Goal: Register for event/course

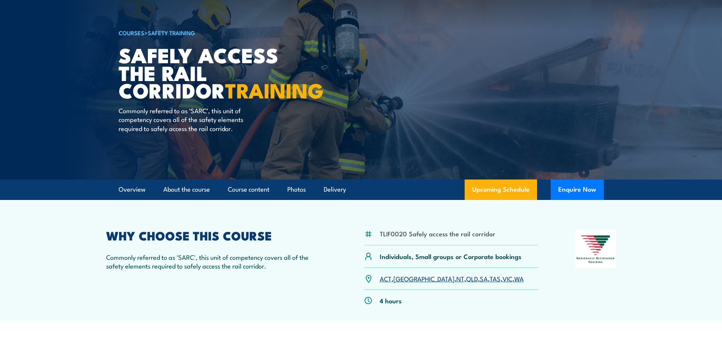
scroll to position [38, 0]
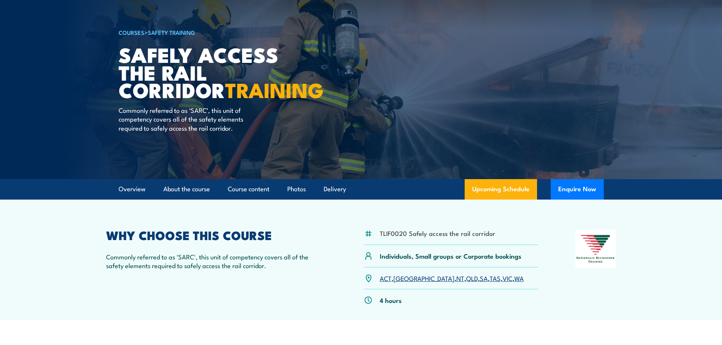
click at [480, 279] on link "SA" at bounding box center [484, 278] width 8 height 9
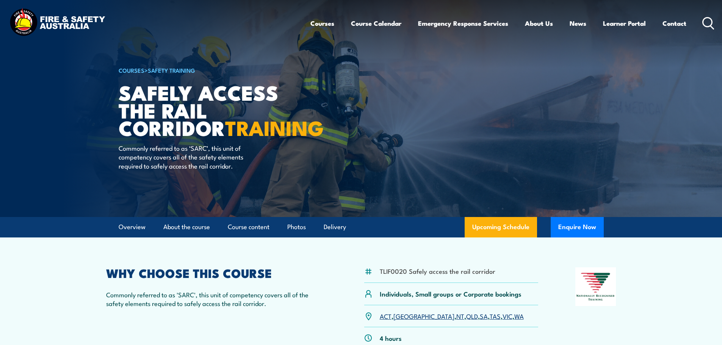
click at [705, 23] on icon at bounding box center [708, 23] width 12 height 13
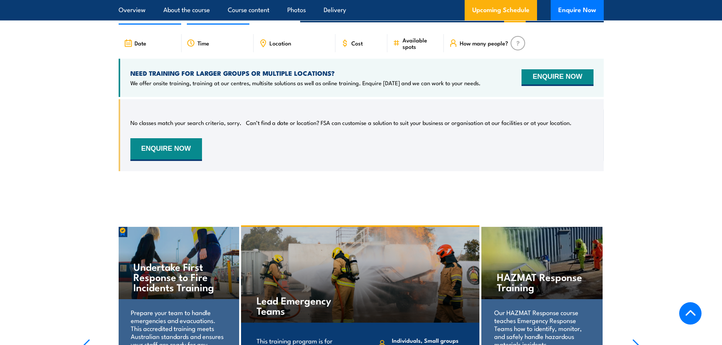
scroll to position [1102, 0]
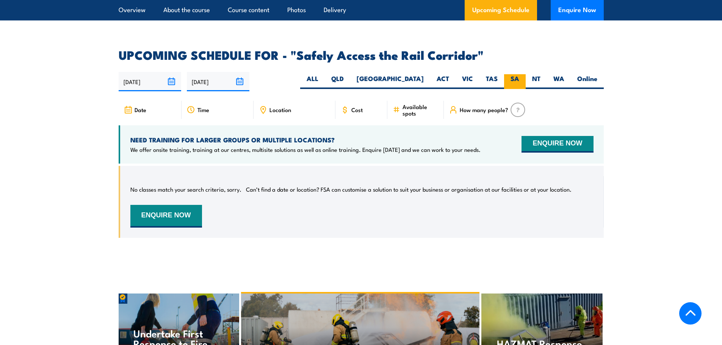
click at [513, 74] on label "SA" at bounding box center [515, 81] width 22 height 15
click at [519, 74] on input "SA" at bounding box center [521, 76] width 5 height 5
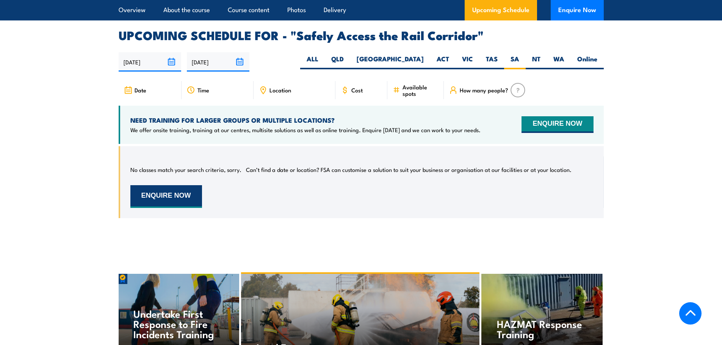
scroll to position [1140, 0]
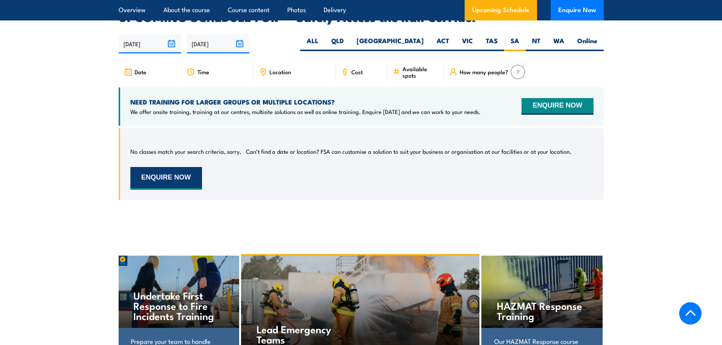
click at [163, 168] on button "ENQUIRE NOW" at bounding box center [166, 178] width 72 height 23
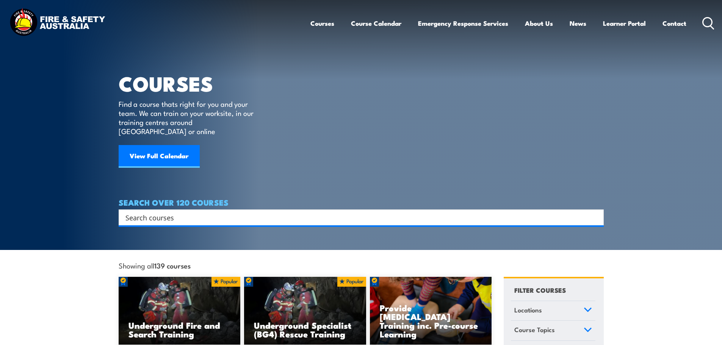
click at [162, 212] on input "Search input" at bounding box center [355, 217] width 461 height 11
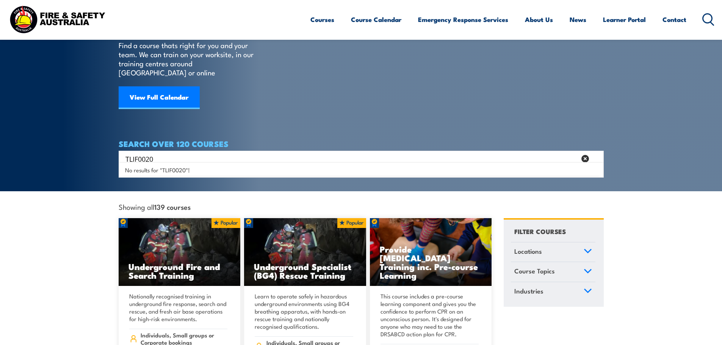
scroll to position [76, 0]
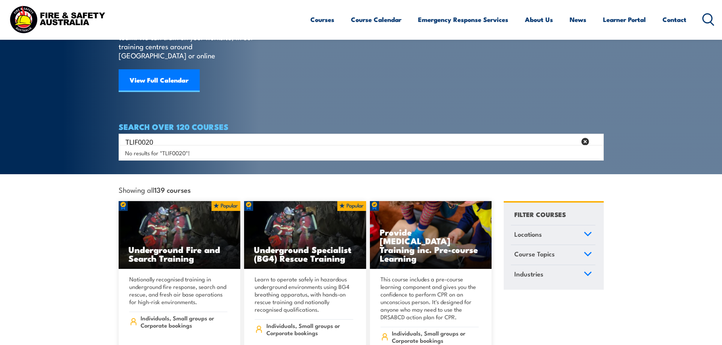
drag, startPoint x: 144, startPoint y: 133, endPoint x: 106, endPoint y: 133, distance: 38.6
click at [106, 133] on section "COURSES Find a course thats right for you and your team. We can train on your w…" at bounding box center [361, 49] width 722 height 250
paste input "Safely access the rail corridor"
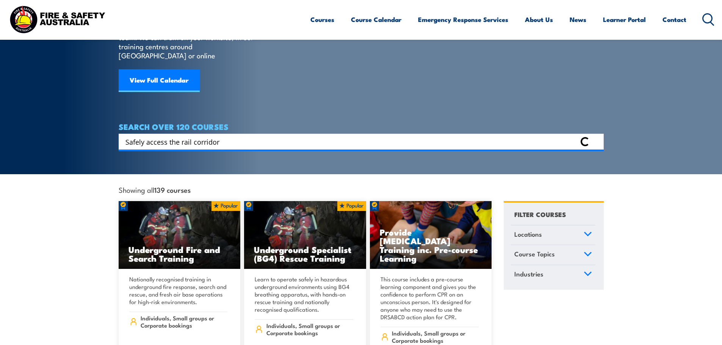
type input "Safely access the rail corridor"
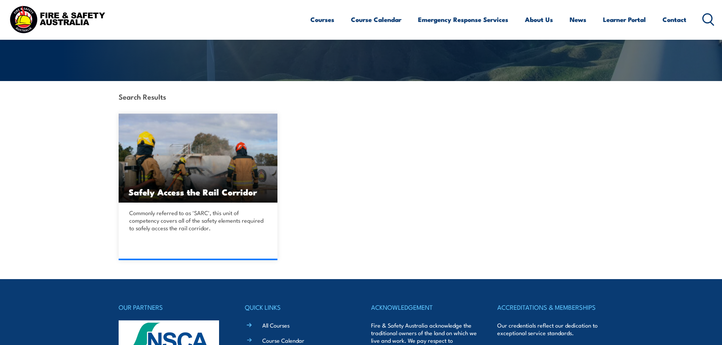
scroll to position [152, 0]
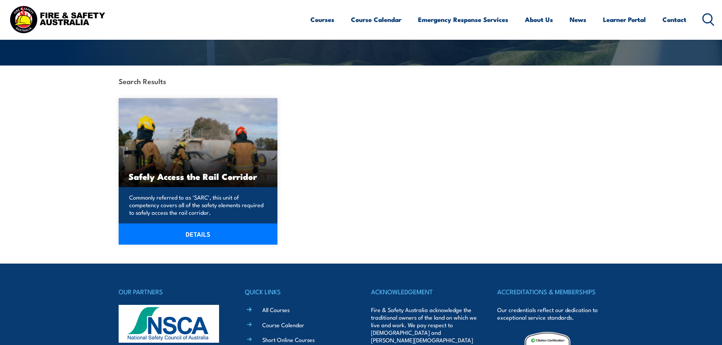
click at [176, 236] on link "DETAILS" at bounding box center [198, 234] width 159 height 21
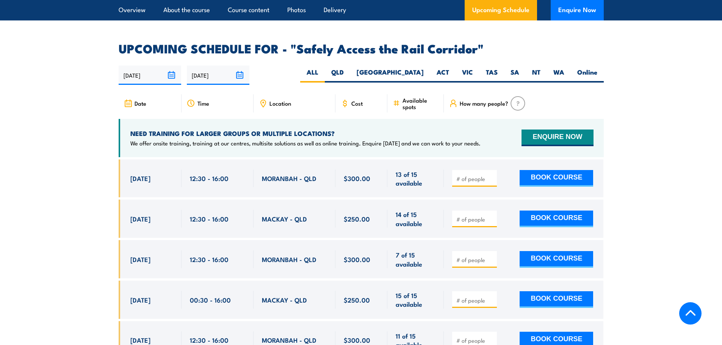
scroll to position [1099, 0]
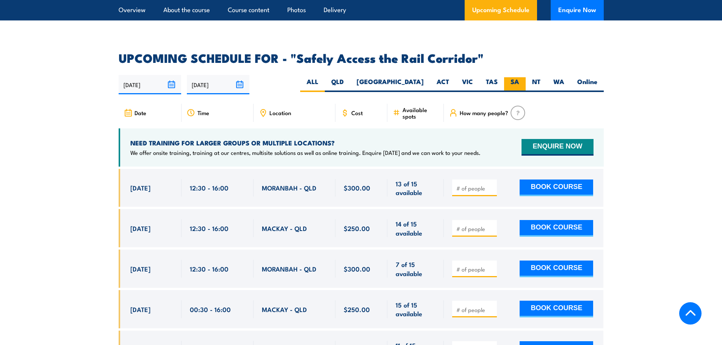
click at [514, 77] on label "SA" at bounding box center [515, 84] width 22 height 15
click at [519, 77] on input "SA" at bounding box center [521, 79] width 5 height 5
radio input "true"
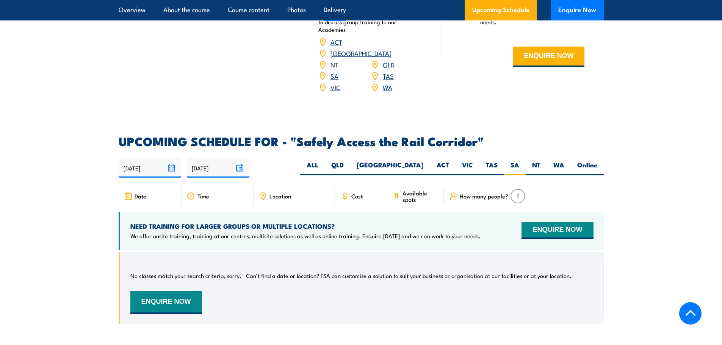
scroll to position [988, 0]
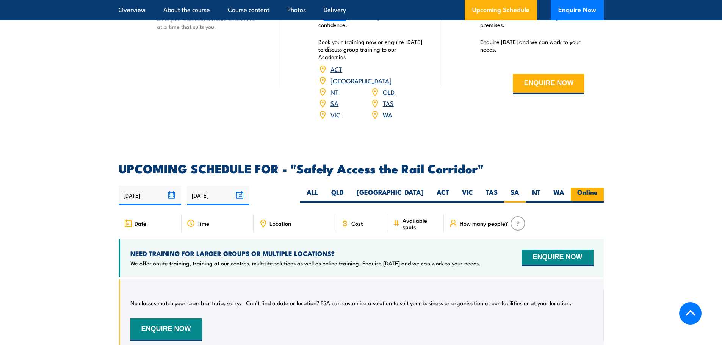
click at [582, 188] on label "Online" at bounding box center [587, 195] width 33 height 15
click at [597, 188] on input "Online" at bounding box center [599, 190] width 5 height 5
radio input "true"
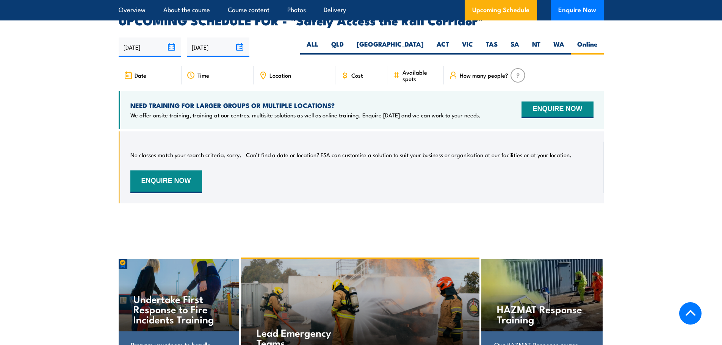
scroll to position [1140, 0]
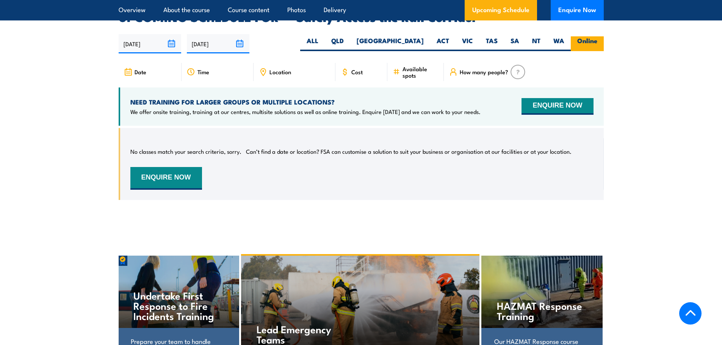
click at [586, 36] on label "Online" at bounding box center [587, 43] width 33 height 15
click at [597, 36] on input "Online" at bounding box center [599, 38] width 5 height 5
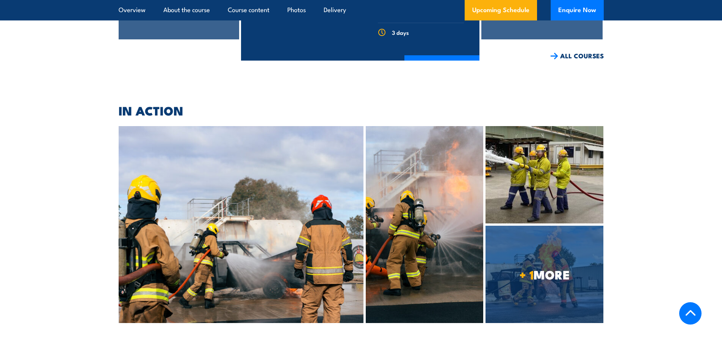
scroll to position [1670, 0]
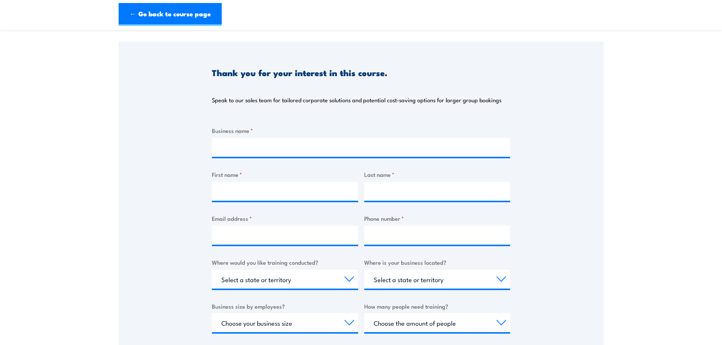
scroll to position [76, 0]
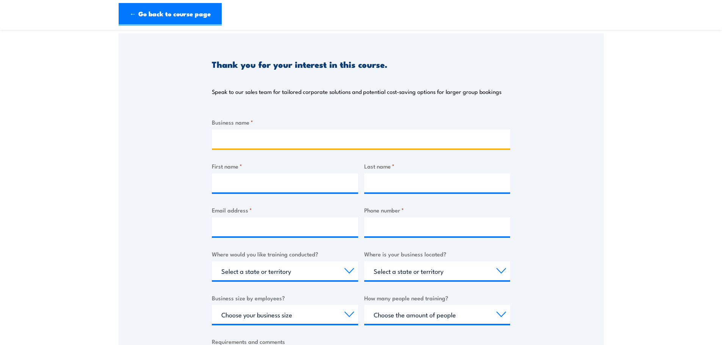
click at [221, 139] on input "Business name *" at bounding box center [361, 139] width 298 height 19
type input "Engineering Surveys Pty Ltd"
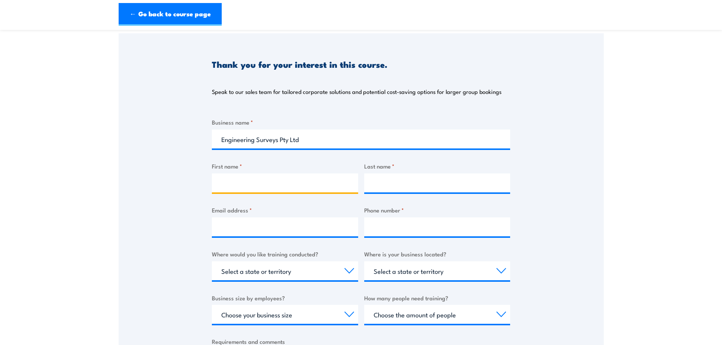
click at [222, 183] on input "First name *" at bounding box center [285, 183] width 146 height 19
type input "[PERSON_NAME]"
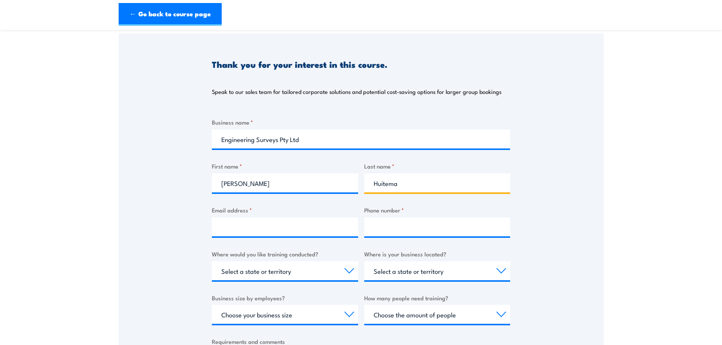
type input "Huitema"
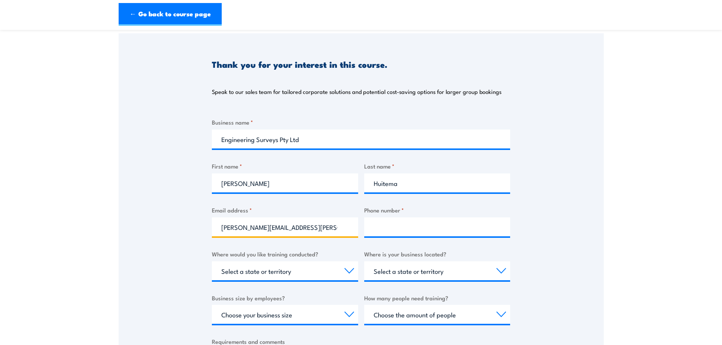
type input "[PERSON_NAME][EMAIL_ADDRESS][PERSON_NAME][DOMAIN_NAME]"
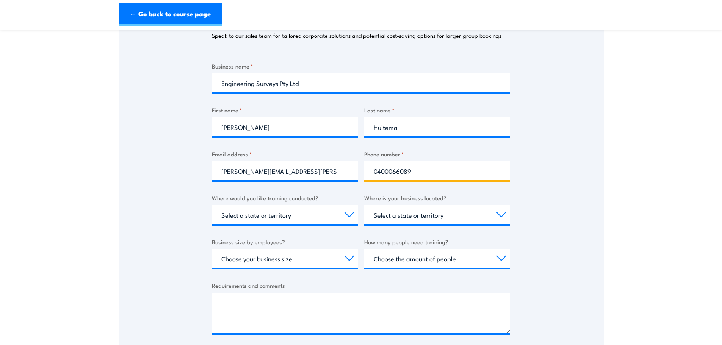
scroll to position [152, 0]
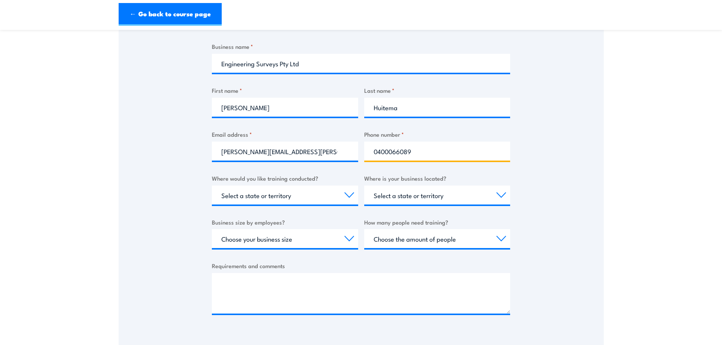
type input "0400066089"
click at [219, 201] on select "Select a state or territory Nationally - multiple locations [GEOGRAPHIC_DATA] […" at bounding box center [285, 195] width 146 height 19
select select "SA"
click at [212, 186] on select "Select a state or territory Nationally - multiple locations [GEOGRAPHIC_DATA] […" at bounding box center [285, 195] width 146 height 19
click at [386, 199] on select "Select a state or territory [GEOGRAPHIC_DATA] [GEOGRAPHIC_DATA] [GEOGRAPHIC_DAT…" at bounding box center [437, 195] width 146 height 19
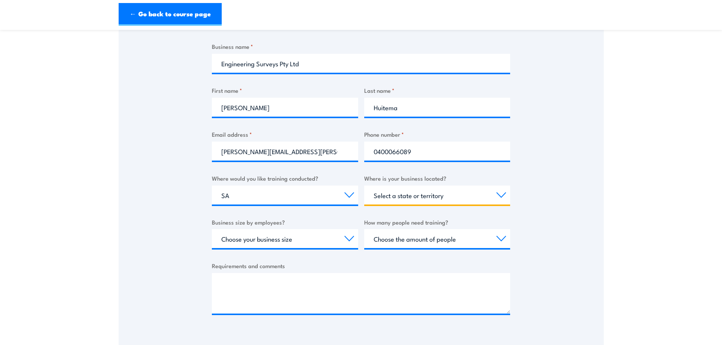
select select "SA"
click at [364, 186] on select "Select a state or territory [GEOGRAPHIC_DATA] [GEOGRAPHIC_DATA] [GEOGRAPHIC_DAT…" at bounding box center [437, 195] width 146 height 19
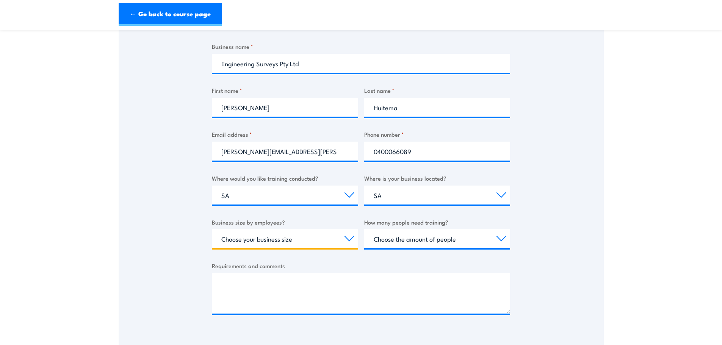
click at [261, 242] on select "Choose your business size 1 to 19 20 to 199 200+" at bounding box center [285, 238] width 146 height 19
select select "20 to 199"
click at [212, 229] on select "Choose your business size 1 to 19 20 to 199 200+" at bounding box center [285, 238] width 146 height 19
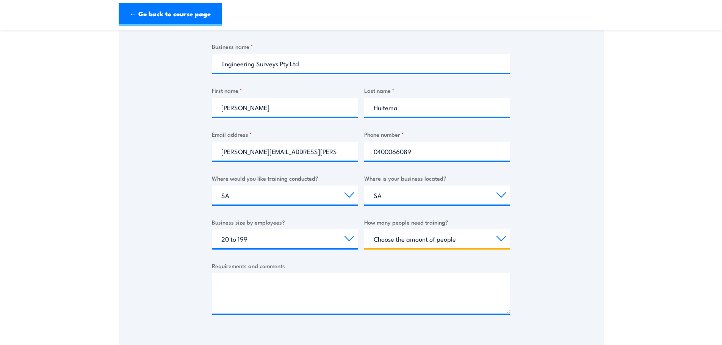
click at [397, 237] on select "Choose the amount of people 1 to 4 5 to 19 20+" at bounding box center [437, 238] width 146 height 19
select select "1 to 4"
click at [364, 229] on select "Choose the amount of people 1 to 4 5 to 19 20+" at bounding box center [437, 238] width 146 height 19
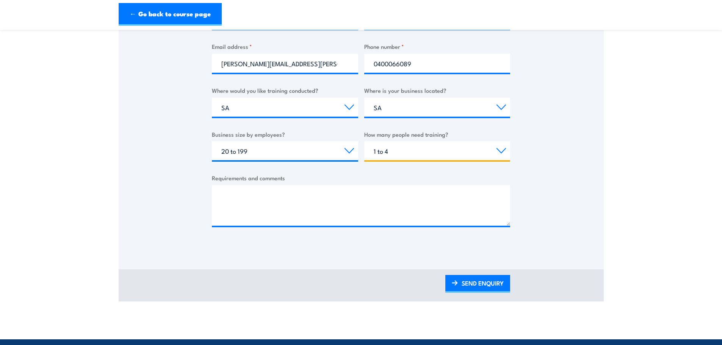
scroll to position [265, 0]
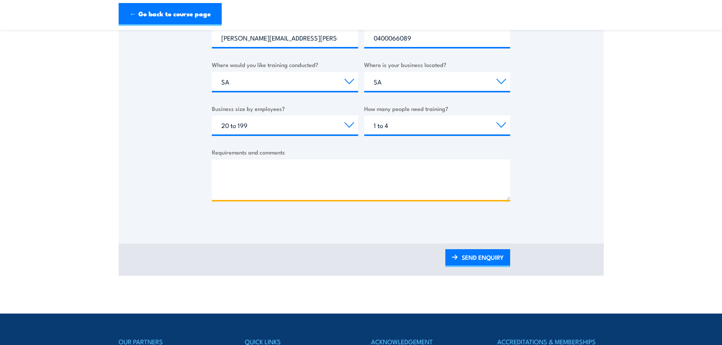
click at [232, 168] on textarea "Requirements and comments" at bounding box center [361, 180] width 298 height 41
paste textarea "Dear [Provider’s Name/Training Coordinator], I am reaching out to enquire about…"
click at [228, 182] on textarea "Dear [Provider’s Name/Training Coordinator], I am reaching out to enquire about…" at bounding box center [361, 180] width 298 height 41
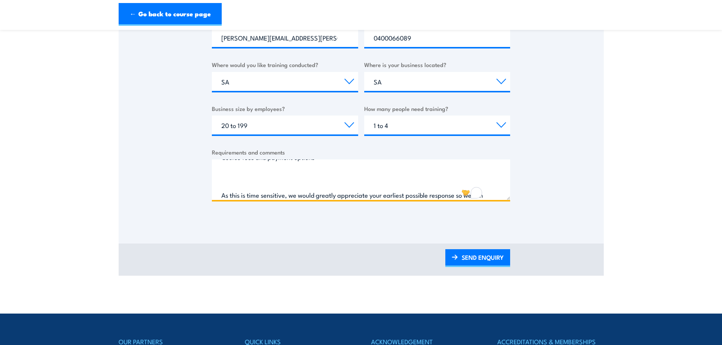
scroll to position [195, 0]
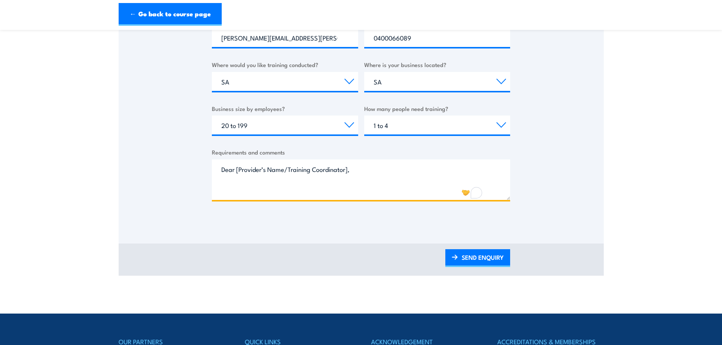
drag, startPoint x: 274, startPoint y: 194, endPoint x: 209, endPoint y: 161, distance: 73.4
click at [209, 161] on div "Thank you for your interest in this course. Speak to our sales team for tailore…" at bounding box center [361, 33] width 485 height 379
drag, startPoint x: 230, startPoint y: 169, endPoint x: 233, endPoint y: 183, distance: 13.7
click at [233, 183] on textarea "Dear [Provider’s Name/Training Coordinator], I am reaching out to enquire about…" at bounding box center [361, 180] width 298 height 41
drag, startPoint x: 348, startPoint y: 170, endPoint x: 210, endPoint y: 168, distance: 138.3
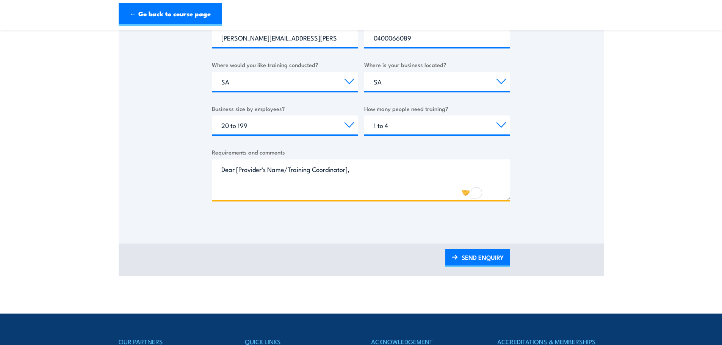
click at [210, 168] on div "Thank you for your interest in this course. Speak to our sales team for tailore…" at bounding box center [361, 33] width 485 height 379
click at [233, 184] on textarea "Hi, I am reaching out to enquire about upcoming course dates for the Safely Acc…" at bounding box center [361, 180] width 298 height 41
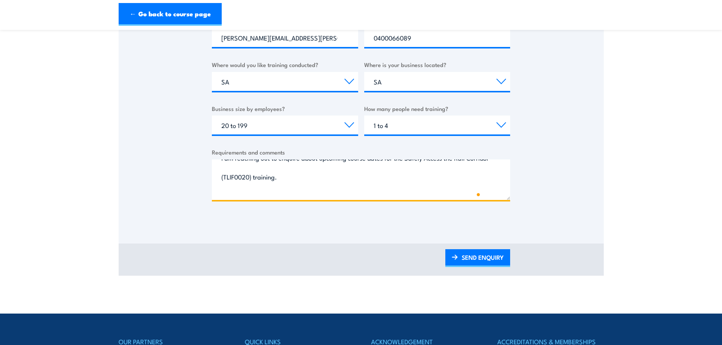
click at [267, 167] on textarea "Hi, I am reaching out to enquire about upcoming course dates for the Safely Acc…" at bounding box center [361, 180] width 298 height 41
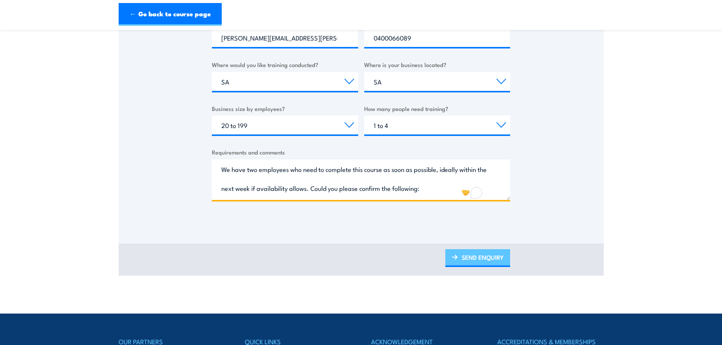
type textarea "Hi, I am reaching out to enquire about upcoming course dates for the Safely Acc…"
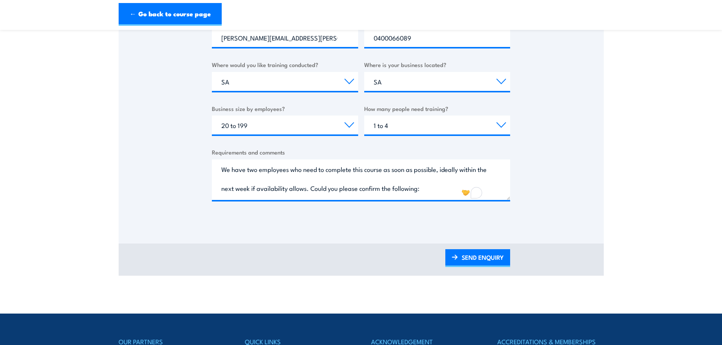
drag, startPoint x: 475, startPoint y: 257, endPoint x: 438, endPoint y: 252, distance: 37.2
click at [475, 257] on link "SEND ENQUIRY" at bounding box center [477, 258] width 65 height 18
